Goal: Check status: Check status

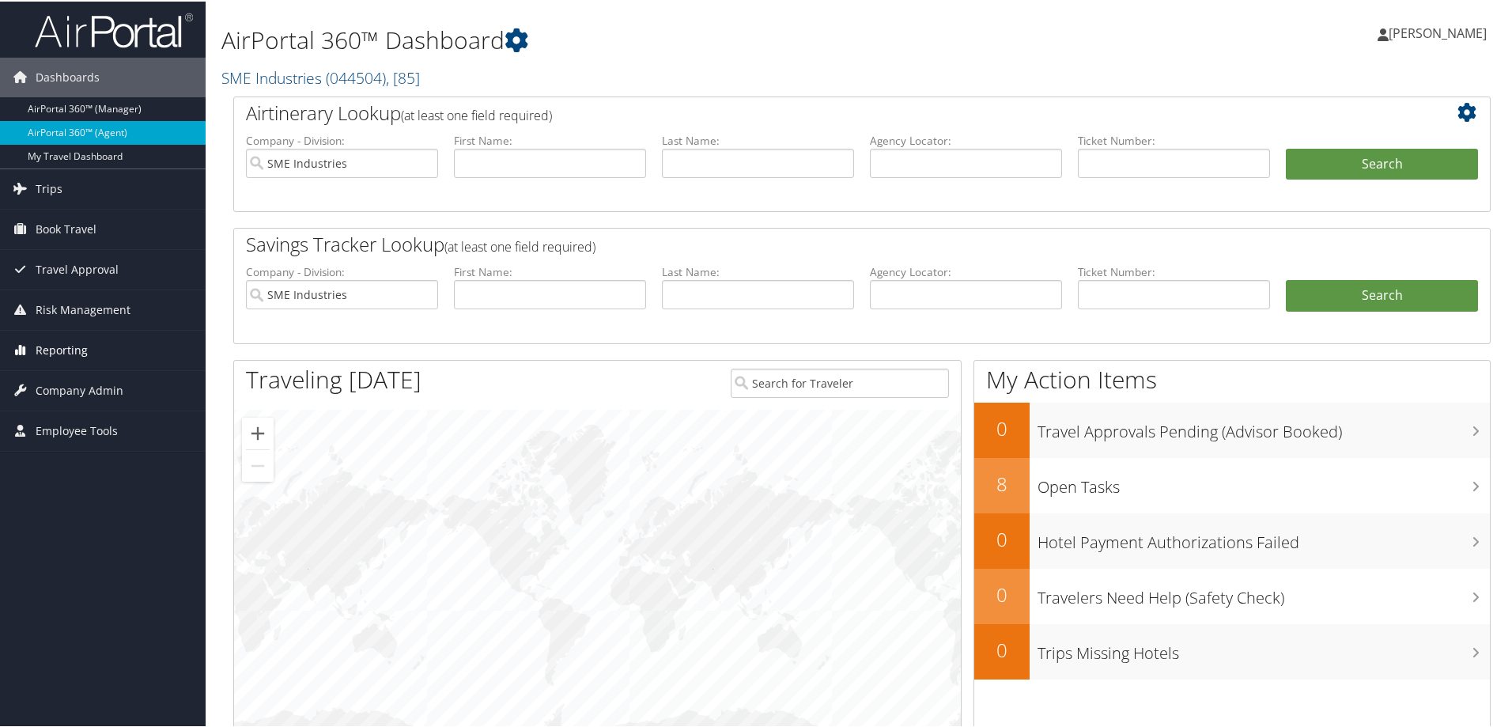
click at [74, 344] on span "Reporting" at bounding box center [62, 349] width 52 height 40
click at [70, 379] on link "Unused Tickets" at bounding box center [103, 380] width 206 height 24
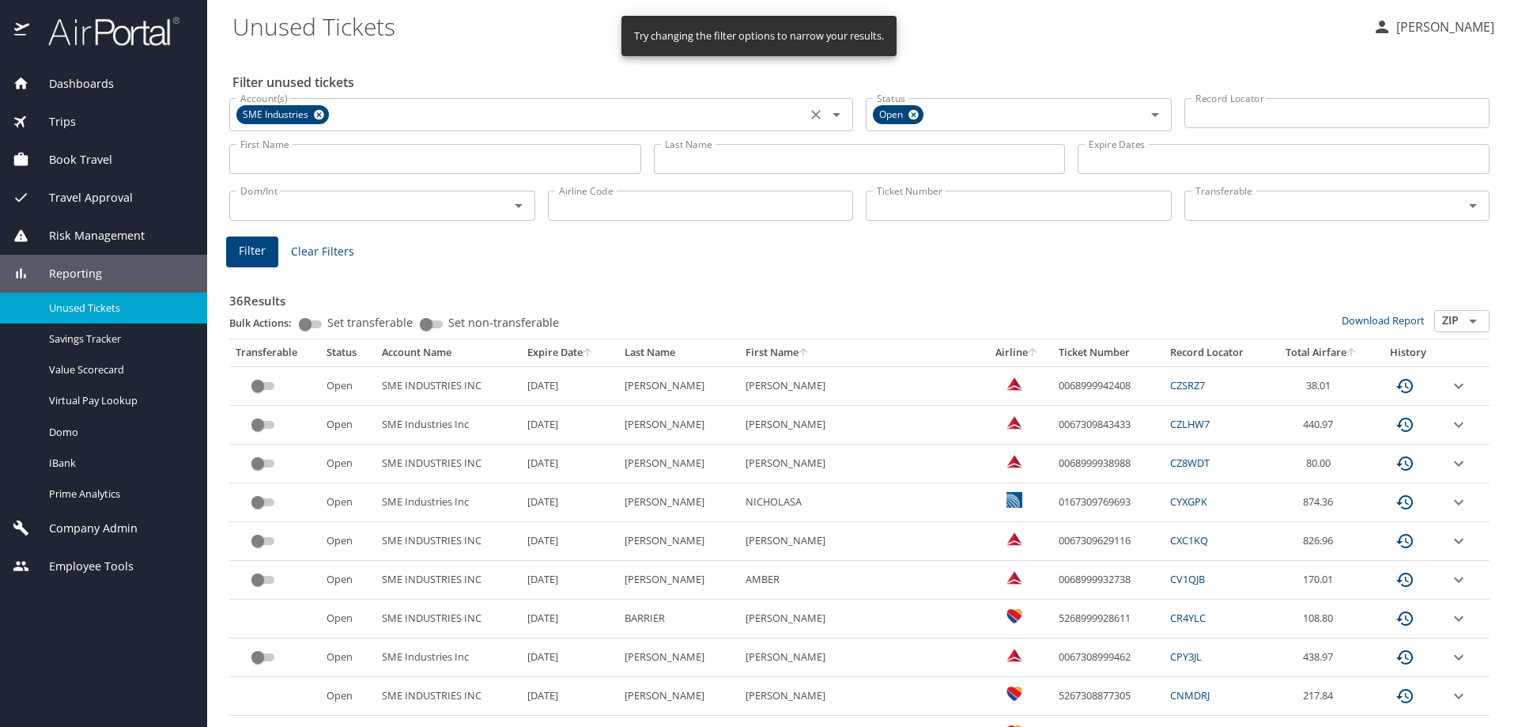
click at [814, 116] on icon "Clear" at bounding box center [816, 115] width 16 height 16
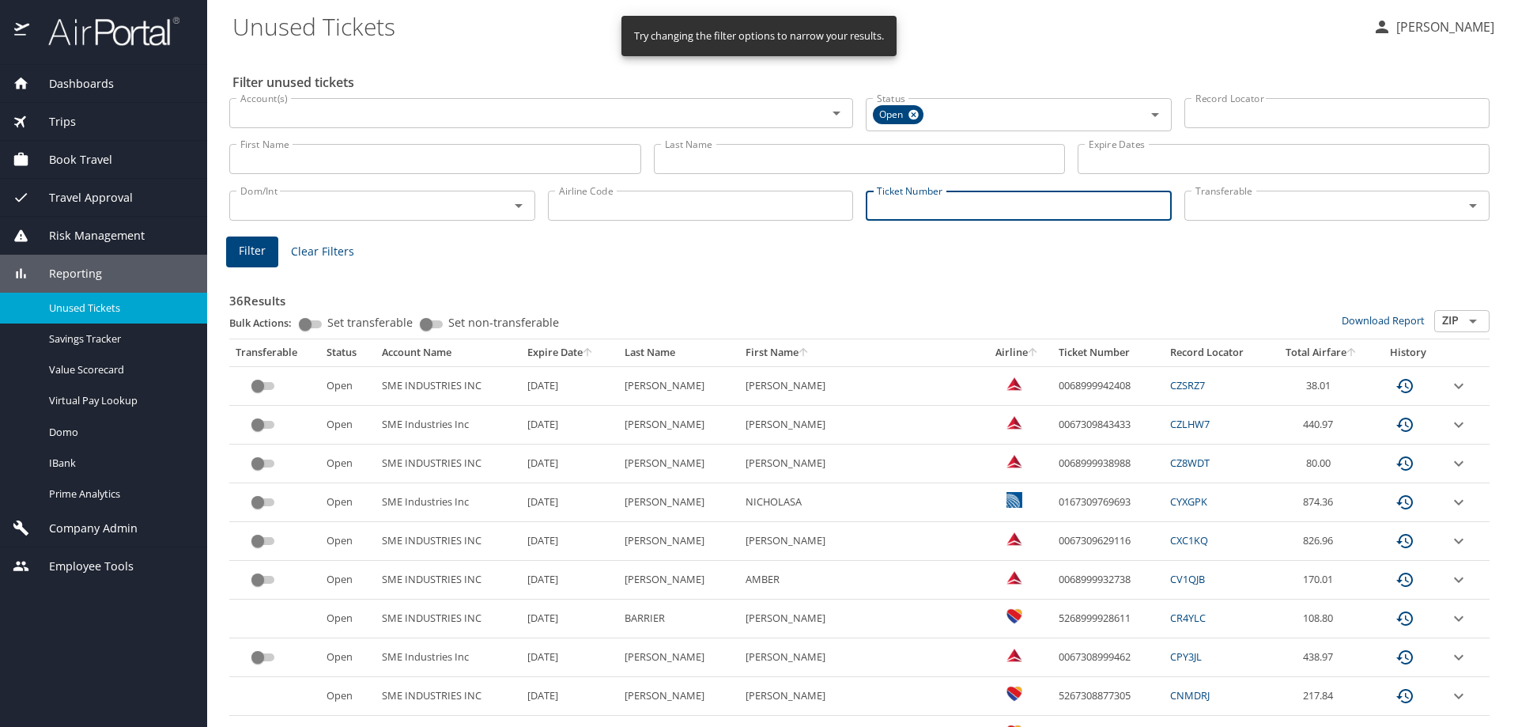
click at [922, 206] on input "Ticket Number" at bounding box center [1019, 206] width 306 height 30
paste input "0068998579476"
type input "0068998579476"
click at [264, 249] on span "Filter" at bounding box center [252, 249] width 27 height 20
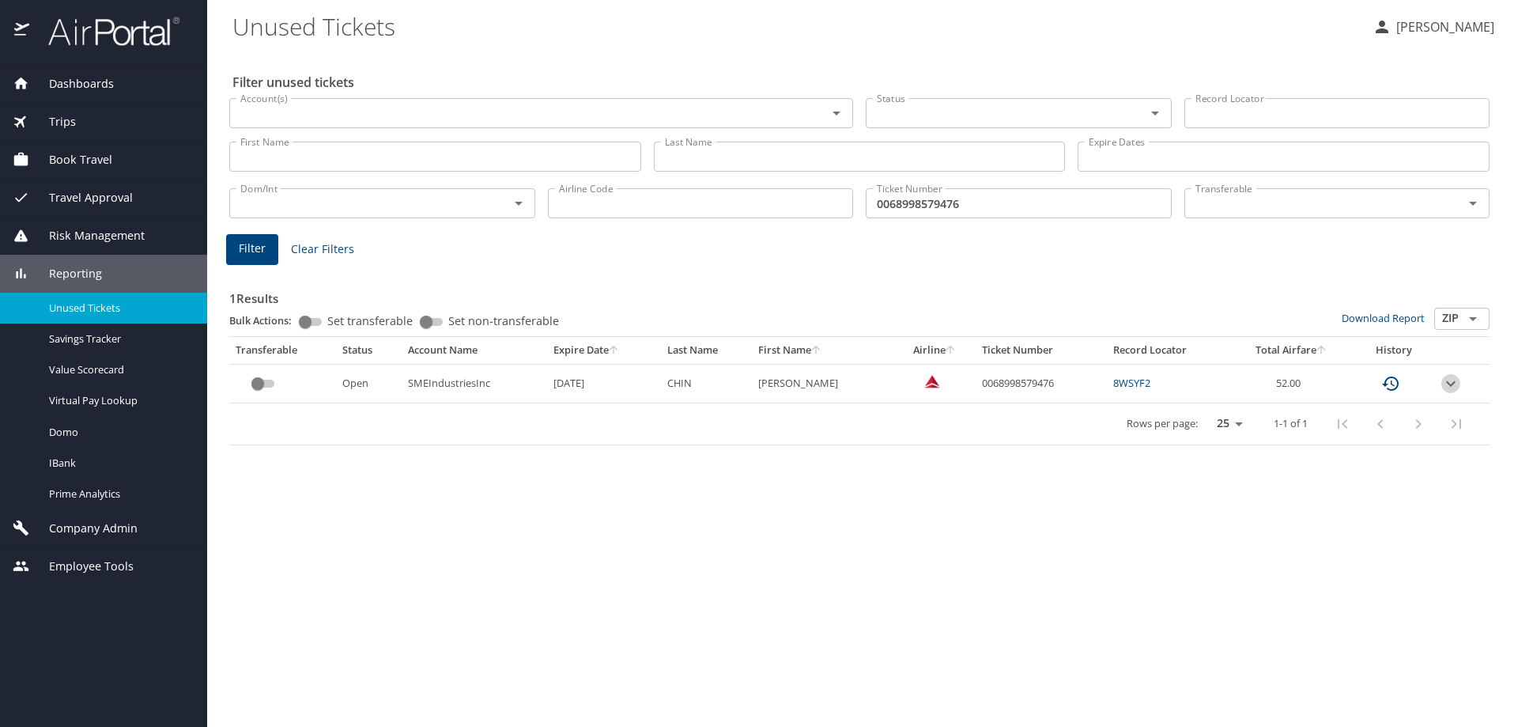
click at [1454, 383] on icon "expand row" at bounding box center [1450, 383] width 19 height 19
